Goal: Task Accomplishment & Management: Manage account settings

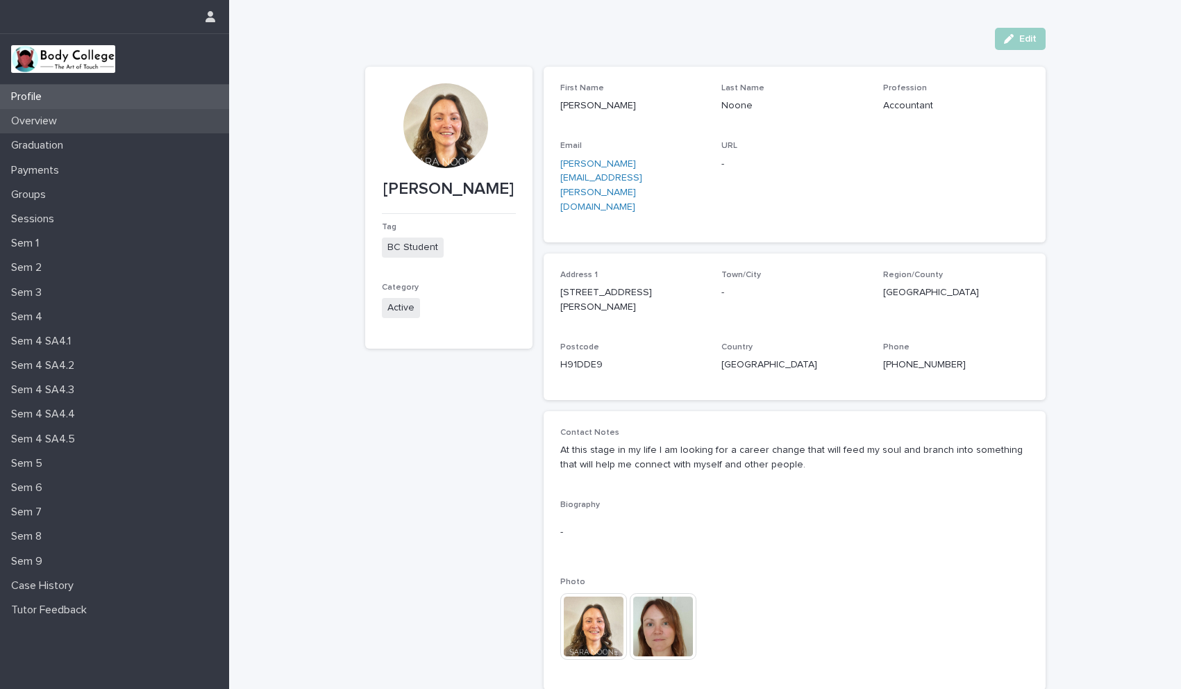
click at [53, 128] on p "Overview" at bounding box center [37, 121] width 62 height 13
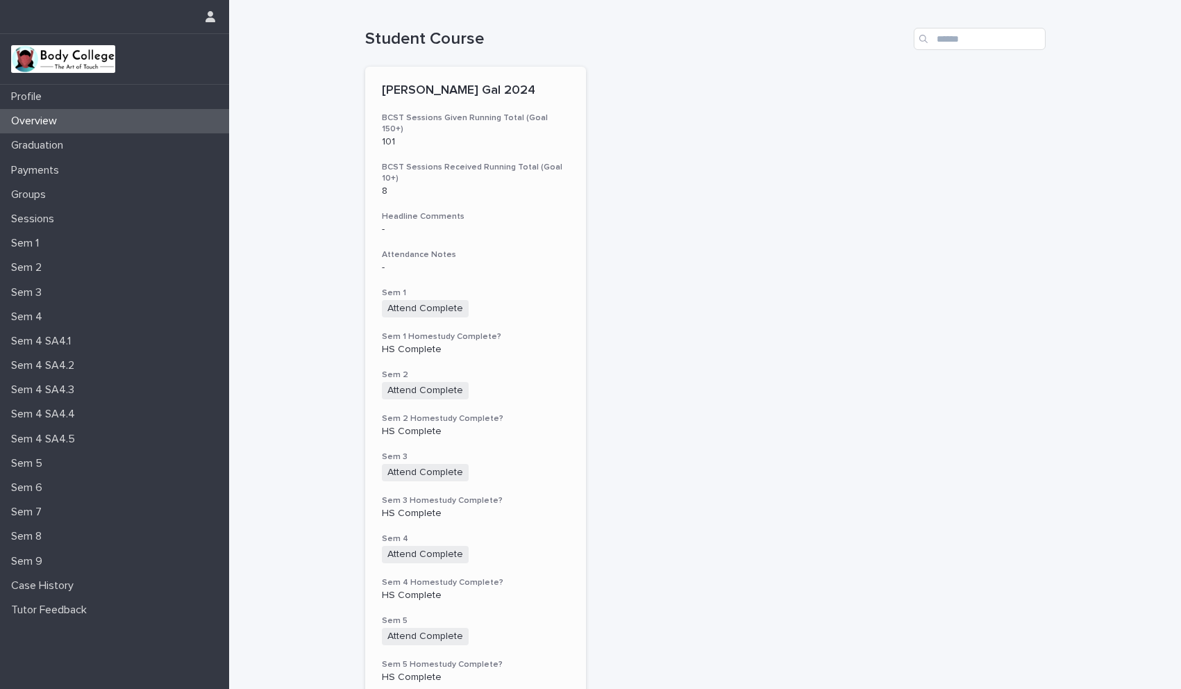
click at [503, 344] on div "Sara Noone_BC Gal 2024 BCST Sessions Given Running Total (Goal 150+) 101 BCST S…" at bounding box center [475, 580] width 221 height 1026
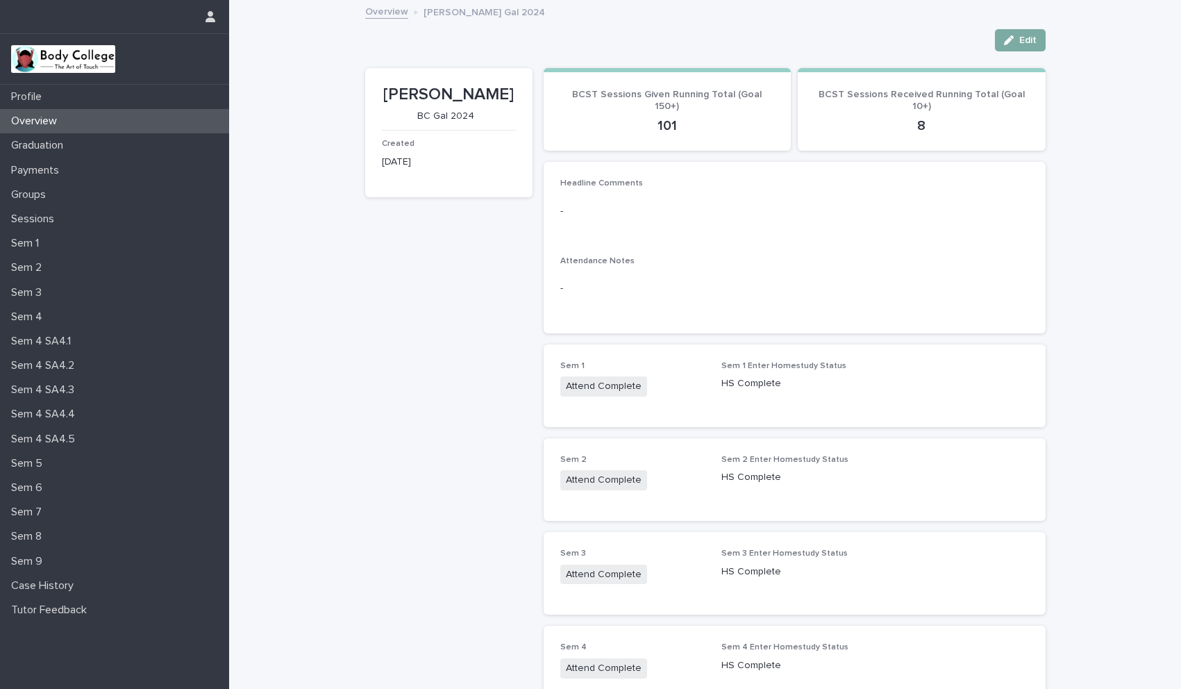
click at [1012, 33] on button "Edit" at bounding box center [1020, 40] width 51 height 22
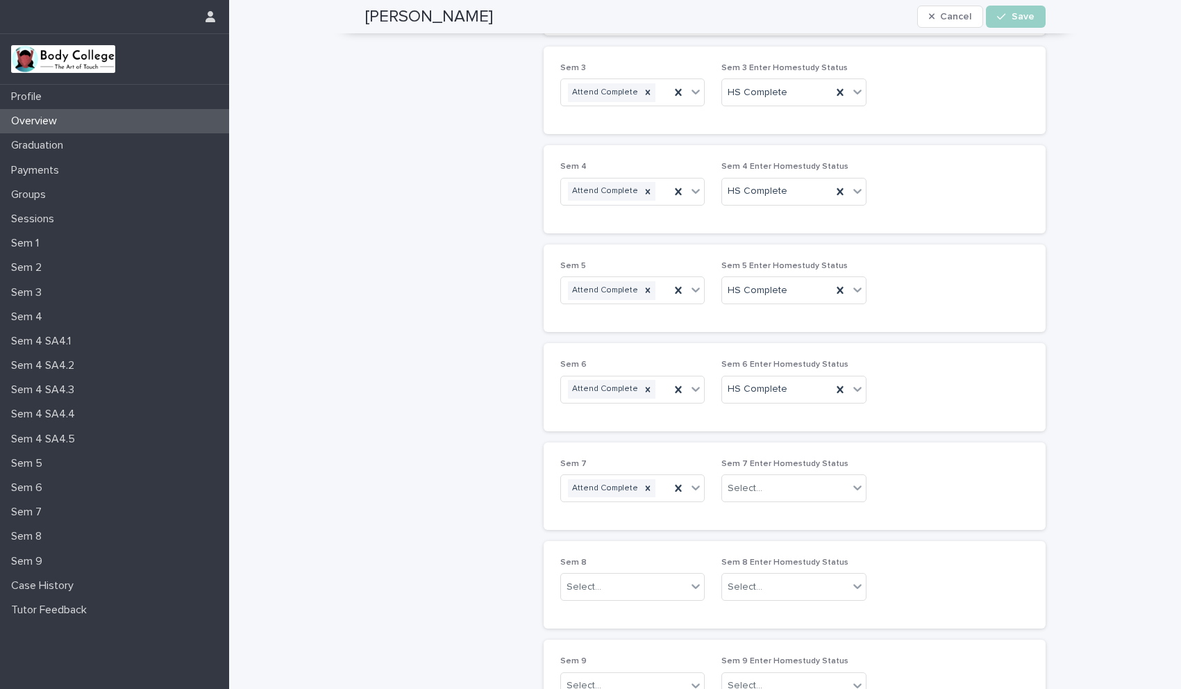
scroll to position [496, 0]
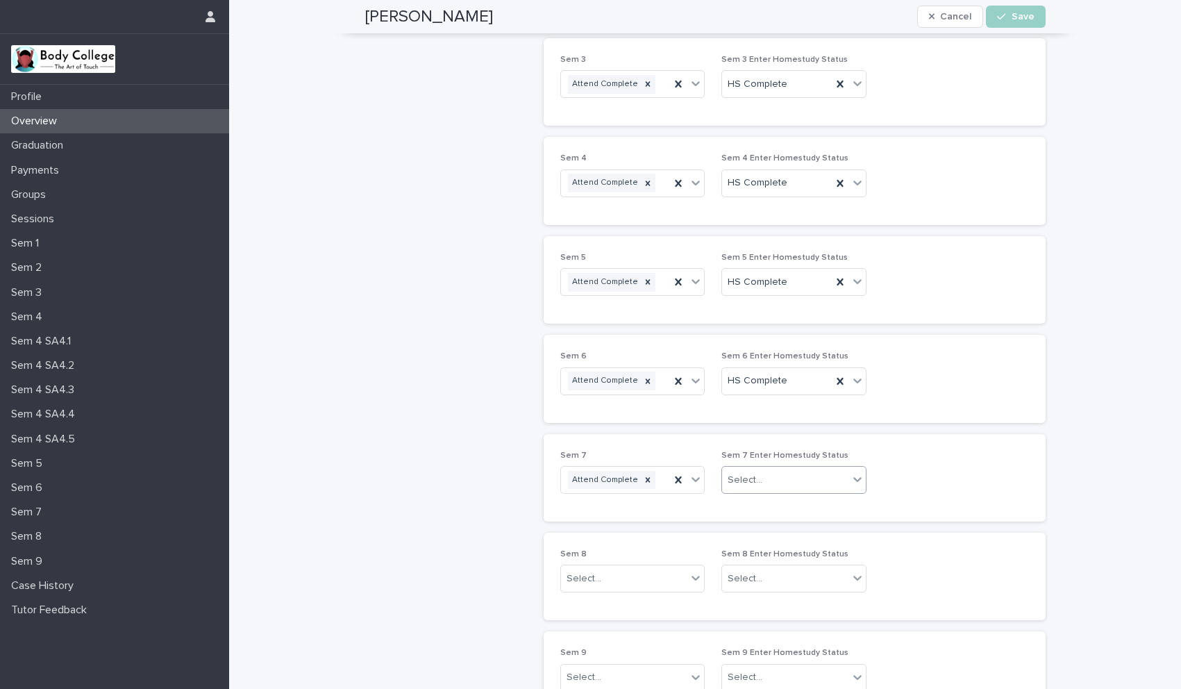
click at [850, 483] on icon at bounding box center [857, 479] width 14 height 14
click at [777, 507] on div "HS Complete" at bounding box center [789, 506] width 144 height 24
click at [689, 582] on icon at bounding box center [696, 578] width 14 height 14
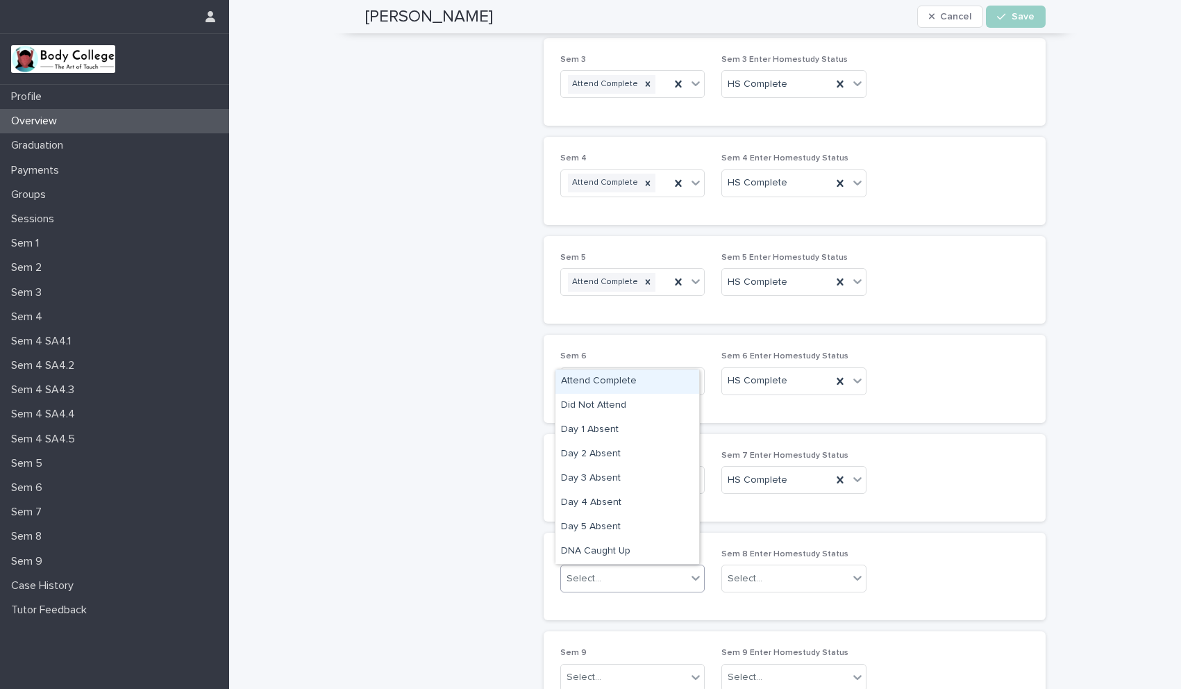
click at [593, 384] on div "Attend Complete" at bounding box center [627, 381] width 144 height 24
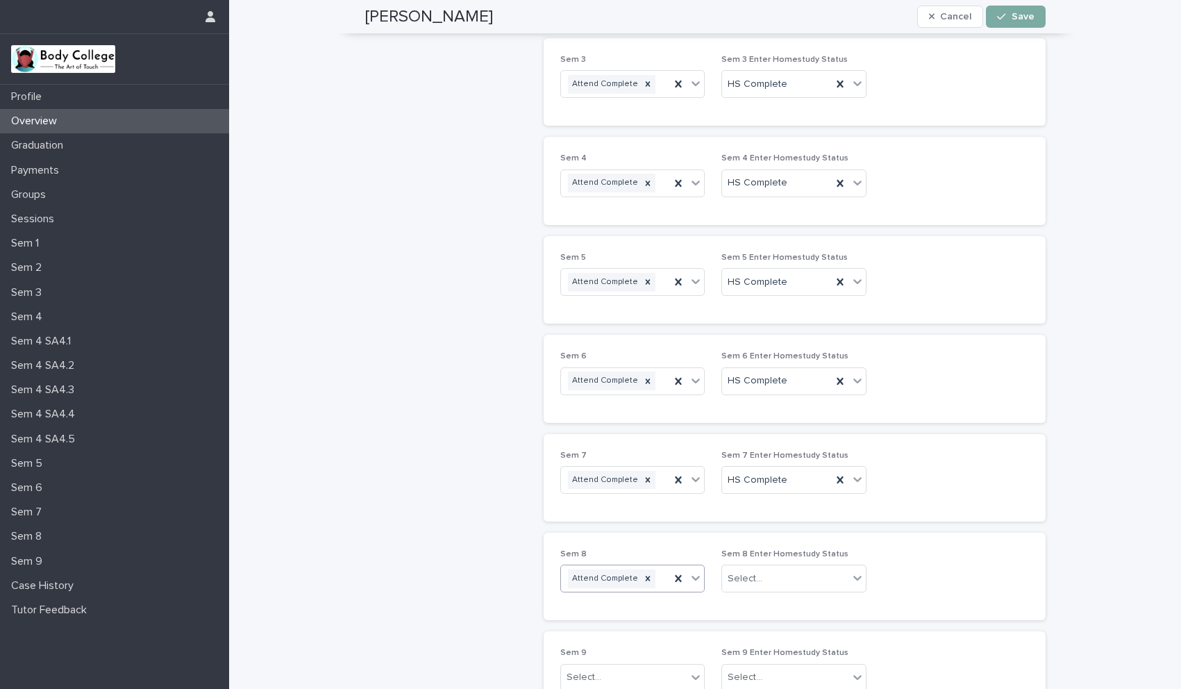
click at [1030, 10] on button "Save" at bounding box center [1015, 17] width 59 height 22
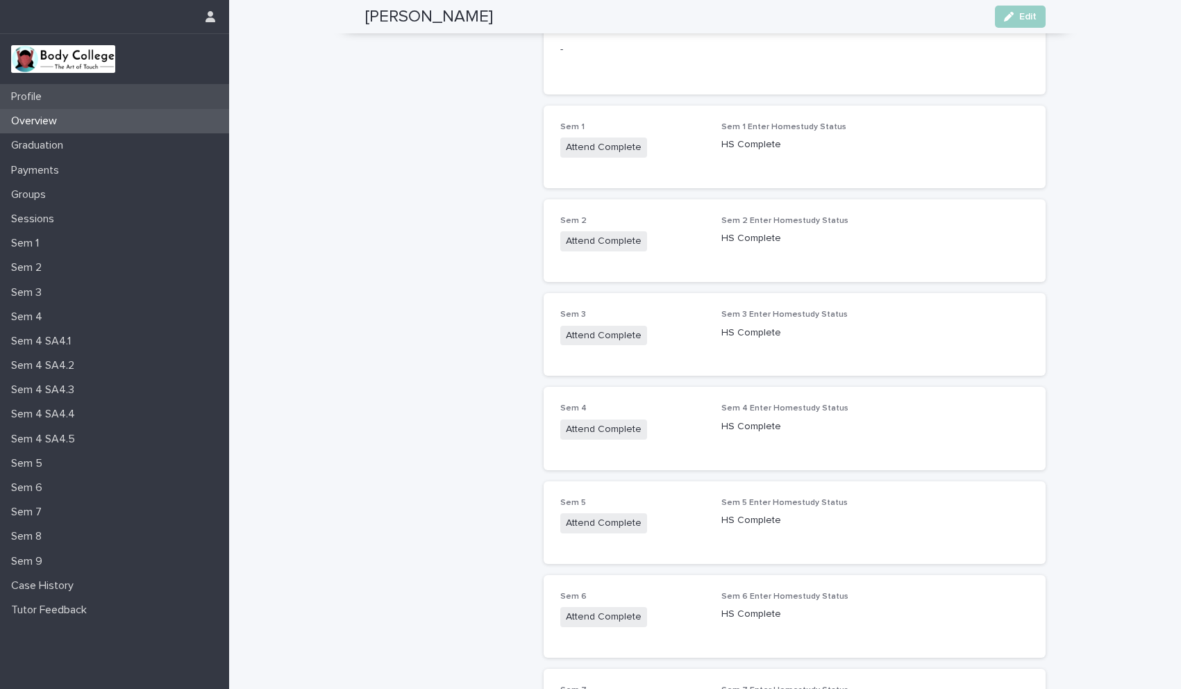
scroll to position [0, 0]
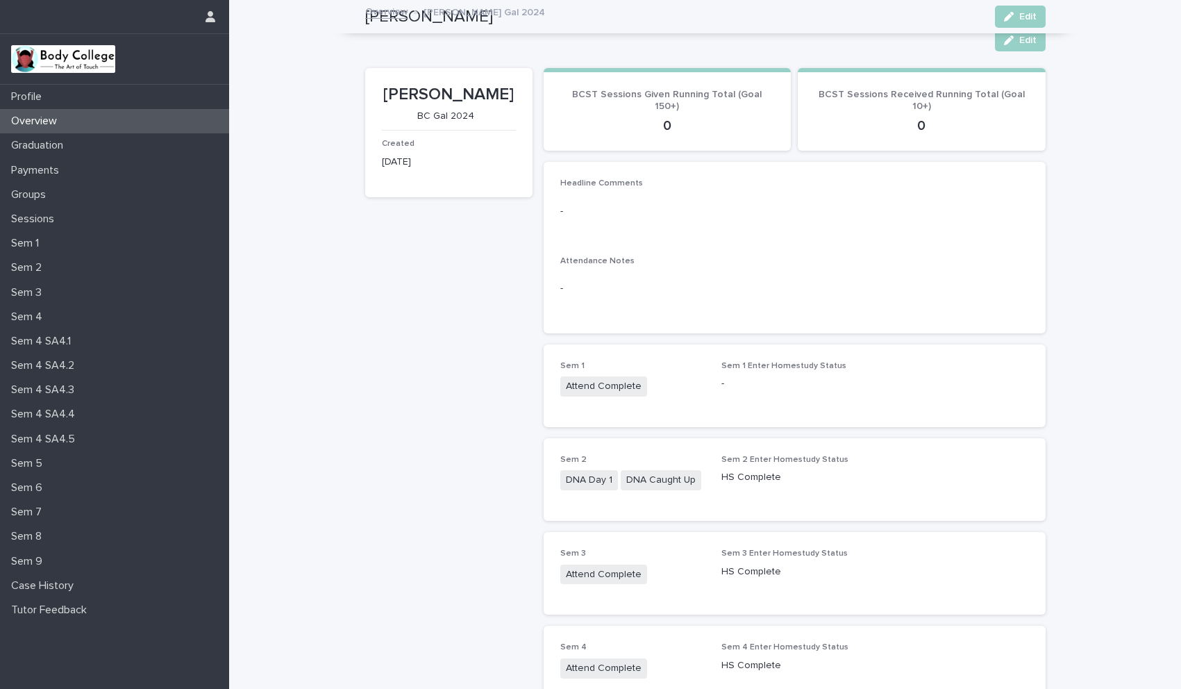
scroll to position [514, 0]
